Goal: Task Accomplishment & Management: Manage account settings

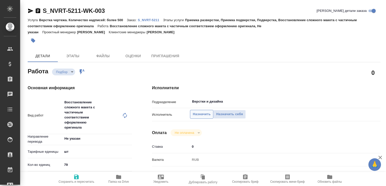
click at [199, 114] on span "Назначить" at bounding box center [202, 114] width 18 height 6
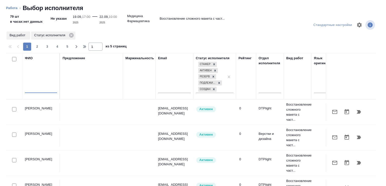
click at [38, 88] on input "text" at bounding box center [41, 90] width 32 height 6
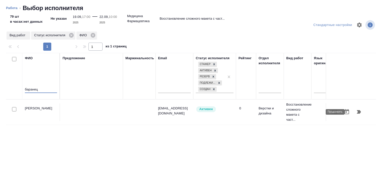
type input "баранец"
click at [358, 110] on icon "button" at bounding box center [359, 112] width 6 height 6
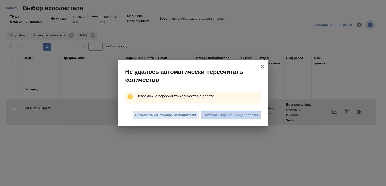
click at [234, 117] on span "Оставить тарифные ед. работы" at bounding box center [231, 115] width 55 height 6
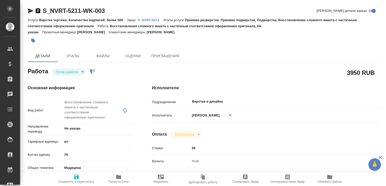
type textarea "x"
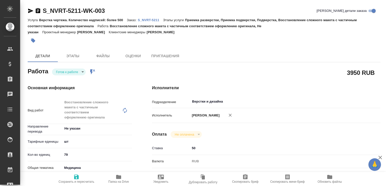
type textarea "x"
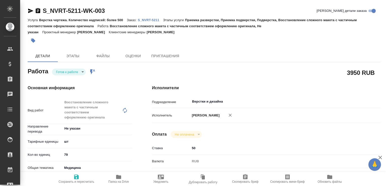
click at [76, 71] on body "🙏 .cls-1 fill:#fff; AWATERA Малофеева Екатерина e.malofeeva Клиенты Спецификаци…" at bounding box center [193, 93] width 386 height 186
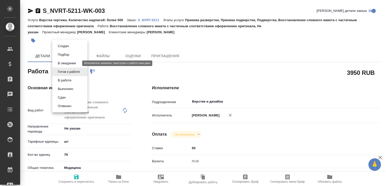
type textarea "x"
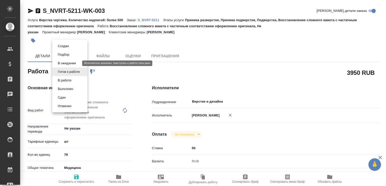
click at [75, 63] on button "В ожидании" at bounding box center [66, 63] width 21 height 6
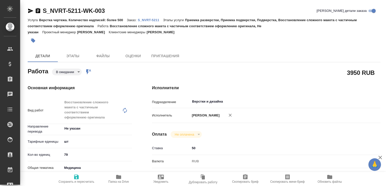
type textarea "x"
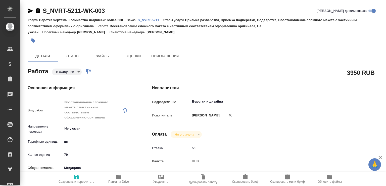
click at [74, 69] on body "🙏 .cls-1 fill:#fff; AWATERA Малофеева Екатерина e.malofeeva Клиенты Спецификаци…" at bounding box center [193, 93] width 386 height 186
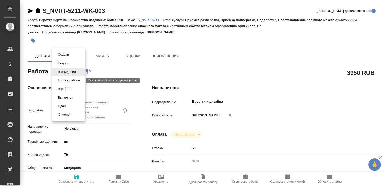
type textarea "x"
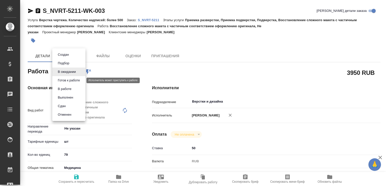
type textarea "x"
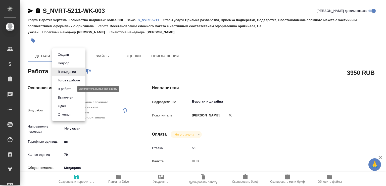
click at [68, 91] on button "В работе" at bounding box center [64, 89] width 17 height 6
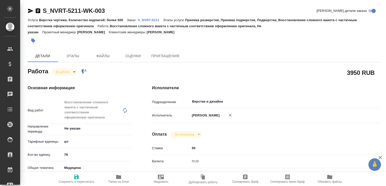
type textarea "x"
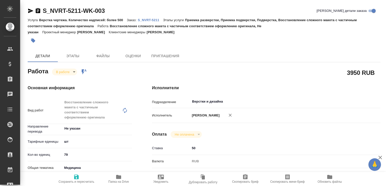
click at [75, 143] on body "🙏 .cls-1 fill:#fff; AWATERA Малофеева Екатерина e.malofeeva Клиенты Спецификаци…" at bounding box center [193, 93] width 386 height 186
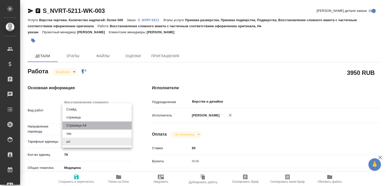
click at [78, 126] on li "Страница А4" at bounding box center [96, 125] width 69 height 8
type textarea "x"
type input "5f036ec4e16dec2d6b59c8ff"
type textarea "x"
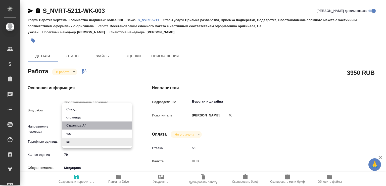
type textarea "x"
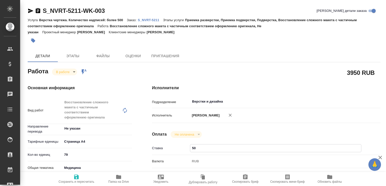
drag, startPoint x: 194, startPoint y: 153, endPoint x: 189, endPoint y: 152, distance: 4.6
click at [189, 152] on div "Ставка 50" at bounding box center [266, 148] width 229 height 9
type input "40"
type textarea "x"
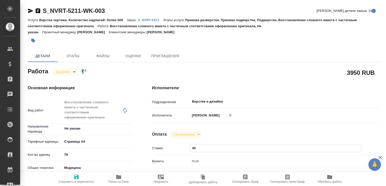
type textarea "x"
type input "40"
click at [77, 175] on icon "button" at bounding box center [76, 176] width 5 height 5
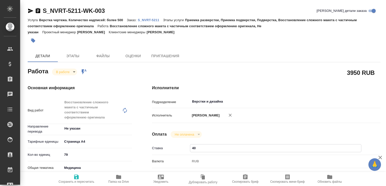
type textarea "x"
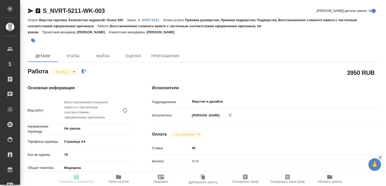
type textarea "x"
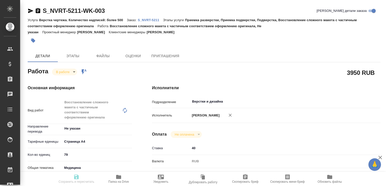
type input "inProgress"
type textarea "Восстановление сложного макета с частичным соответствием оформлению оригинала"
type textarea "x"
type input "Не указан"
type input "5f036ec4e16dec2d6b59c8ff"
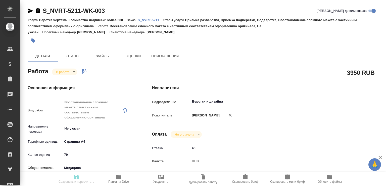
type input "79"
type input "med"
type input "6149832f2b7be24903fd7a82"
type input "19.09.2025 17:00"
type input "21.09.2025 10:46"
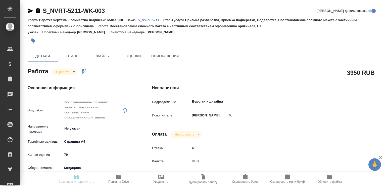
type input "22.09.2025 10:00"
type input "[DATE] 17:00"
type input "Верстки и дизайна"
type input "notPayed"
type input "40"
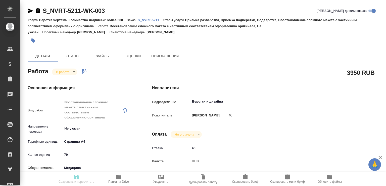
type input "RUB"
type input "[PERSON_NAME]"
type textarea "x"
type textarea "/Clients/Novartos_Pharma/Orders/S_NVRT-5211/DTP/S_NVRT-5211-WK-003"
type textarea "x"
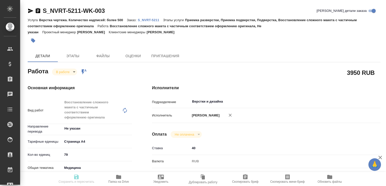
type input "S_NVRT-5211"
type input "Верстка чертежа. Количество надписей: более 500"
type input "Приемка разверстки, Приемка подверстки, Подверстка, Восстановление сложного мак…"
type input "[PERSON_NAME]"
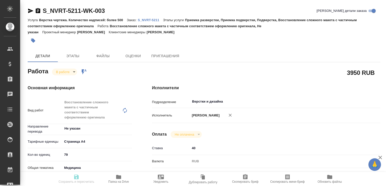
type input "/Clients/Novartos_Pharma/Orders/S_NVRT-5211"
type textarea "x"
type textarea "Примите, пожалуйста, в перевод документы на препарат Дуотрав. Сориентируйте, по…"
type textarea "x"
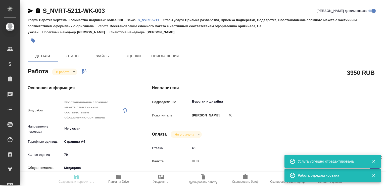
type textarea "x"
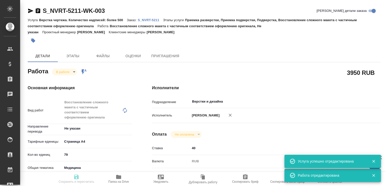
type textarea "x"
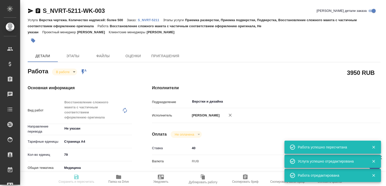
type input "inProgress"
type textarea "Восстановление сложного макета с частичным соответствием оформлению оригинала"
type textarea "x"
type input "Не указан"
type input "5f036ec4e16dec2d6b59c8ff"
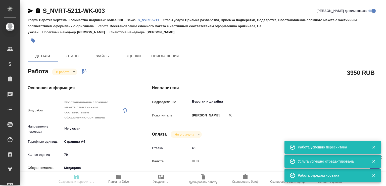
type input "79"
type input "med"
type input "6149832f2b7be24903fd7a82"
type input "19.09.2025 17:00"
type input "21.09.2025 10:46"
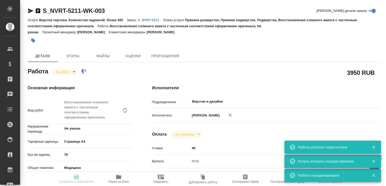
type input "22.09.2025 10:00"
type input "[DATE] 17:00"
type input "Верстки и дизайна"
type input "notPayed"
type input "40"
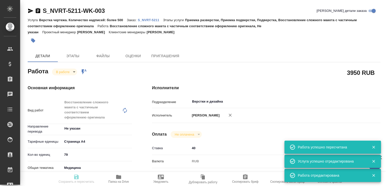
type input "RUB"
type input "[PERSON_NAME]"
type textarea "x"
type textarea "/Clients/Novartos_Pharma/Orders/S_NVRT-5211/DTP/S_NVRT-5211-WK-003"
type textarea "x"
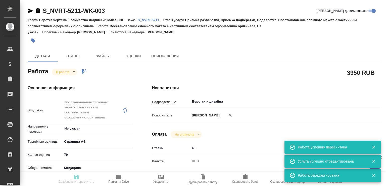
type input "S_NVRT-5211"
type input "Верстка чертежа. Количество надписей: более 500"
type input "Приемка разверстки, Приемка подверстки, Подверстка, Восстановление сложного мак…"
type input "[PERSON_NAME]"
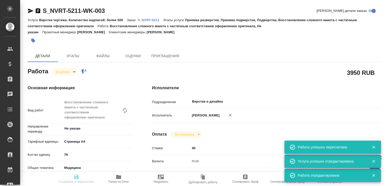
type input "/Clients/Novartos_Pharma/Orders/S_NVRT-5211"
type textarea "x"
type textarea "Примите, пожалуйста, в перевод документы на препарат Дуотрав. Сориентируйте, по…"
type textarea "x"
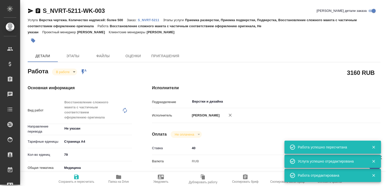
type textarea "x"
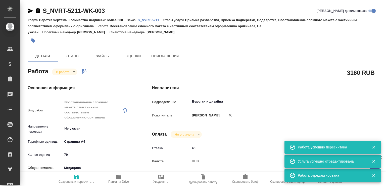
type textarea "x"
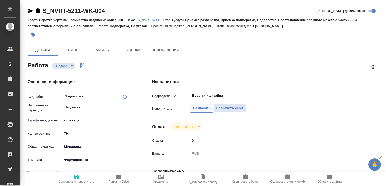
click at [202, 110] on span "Назначить" at bounding box center [202, 108] width 18 height 6
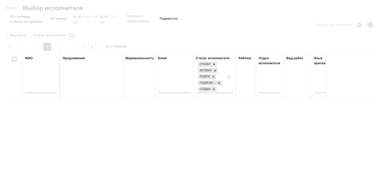
click at [41, 91] on input "text" at bounding box center [41, 90] width 32 height 6
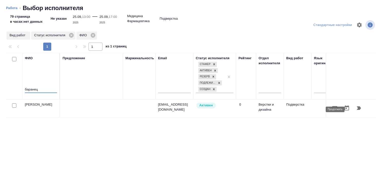
type input "баранец"
click at [353, 113] on button "button" at bounding box center [359, 108] width 12 height 12
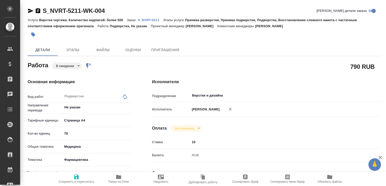
type textarea "x"
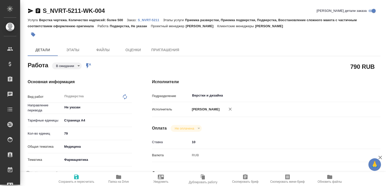
type textarea "x"
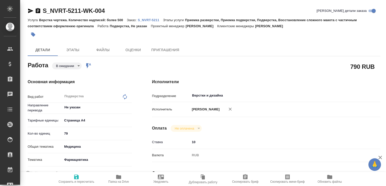
click at [77, 180] on span "Сохранить и пересчитать" at bounding box center [77, 182] width 36 height 4
type textarea "x"
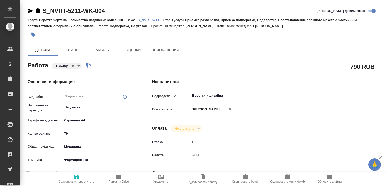
type textarea "x"
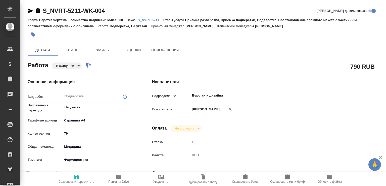
type textarea "x"
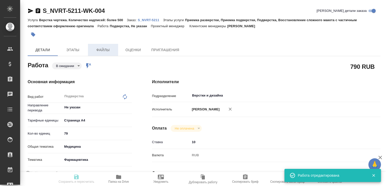
type input "pending"
type textarea "Подверстка"
type textarea "x"
type input "Не указан"
type input "5f036ec4e16dec2d6b59c8ff"
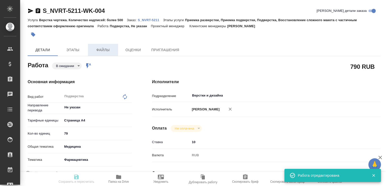
type input "79"
type input "med"
type input "6149832f2b7be24903fd7a82"
type input "[DATE] 13:00"
type input "[DATE] 17:00"
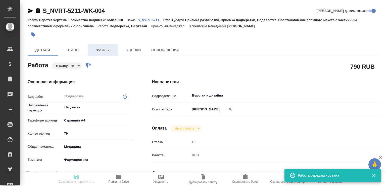
type input "[DATE] 17:00"
type input "Верстки и дизайна"
type input "notPayed"
type input "10"
type input "RUB"
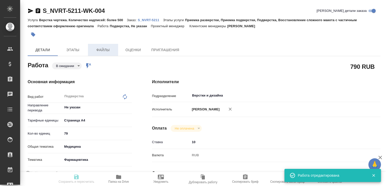
type input "[PERSON_NAME]"
type textarea "x"
type textarea "/Clients/Novartos_Pharma/Orders/S_NVRT-5211/DTP/S_NVRT-5211-WK-004"
type textarea "x"
type input "S_NVRT-5211"
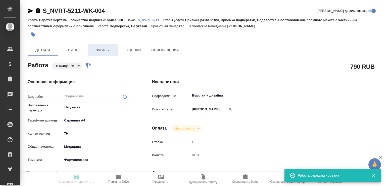
type input "Верстка чертежа. Количество надписей: более 500"
type input "Приемка разверстки, Приемка подверстки, Подверстка, Восстановление сложного мак…"
type input "[PERSON_NAME]"
type input "/Clients/Novartos_Pharma/Orders/S_NVRT-5211"
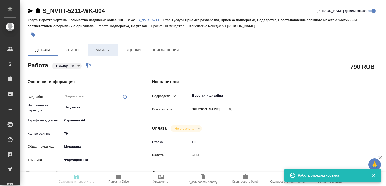
type textarea "x"
type textarea "Примите, пожалуйста, в перевод документы на препарат Дуотрав. Сориентируйте, по…"
type textarea "x"
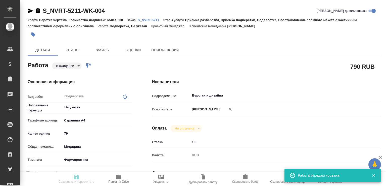
type textarea "x"
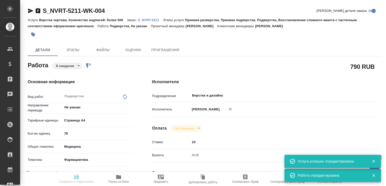
type textarea "x"
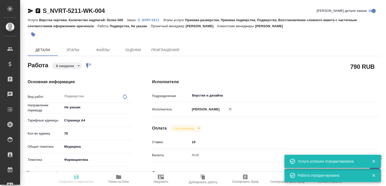
type textarea "x"
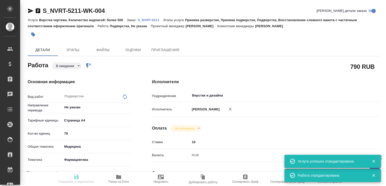
type input "pending"
type textarea "Подверстка"
type textarea "x"
type input "Не указан"
type input "5f036ec4e16dec2d6b59c8ff"
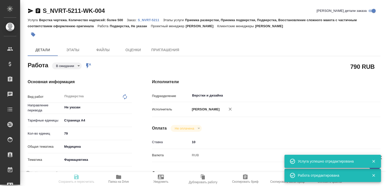
type input "79"
type input "med"
type input "6149832f2b7be24903fd7a82"
type input "[DATE] 13:00"
type input "[DATE] 17:00"
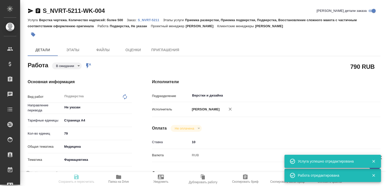
type input "[DATE] 17:00"
type input "Верстки и дизайна"
type input "notPayed"
type input "10"
type input "RUB"
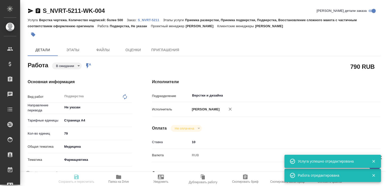
type input "[PERSON_NAME]"
type textarea "x"
type textarea "/Clients/Novartos_Pharma/Orders/S_NVRT-5211/DTP/S_NVRT-5211-WK-004"
type textarea "x"
type input "S_NVRT-5211"
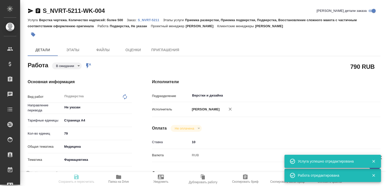
type input "Верстка чертежа. Количество надписей: более 500"
type input "Приемка разверстки, Приемка подверстки, Подверстка, Восстановление сложного мак…"
type input "[PERSON_NAME]"
type input "/Clients/Novartos_Pharma/Orders/S_NVRT-5211"
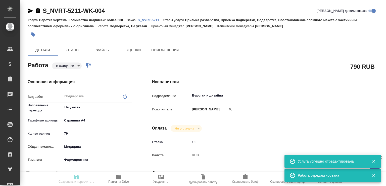
type textarea "x"
type textarea "Примите, пожалуйста, в перевод документы на препарат Дуотрав. Сориентируйте, по…"
type textarea "x"
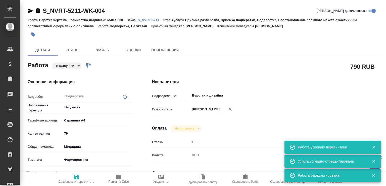
type textarea "x"
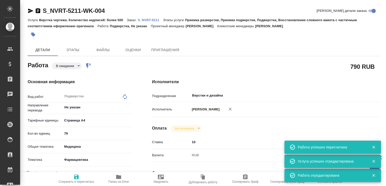
type textarea "x"
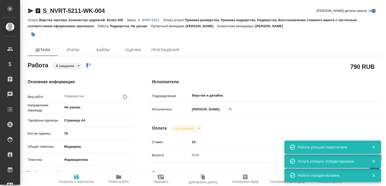
type textarea "x"
